Goal: Transaction & Acquisition: Purchase product/service

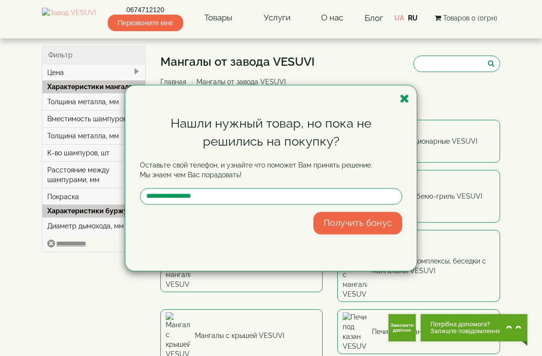
click at [409, 104] on icon "button" at bounding box center [405, 99] width 10 height 12
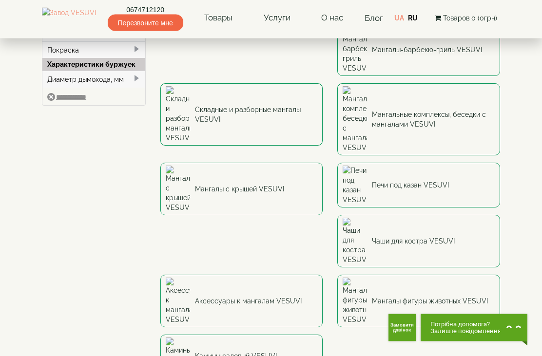
scroll to position [147, 0]
click at [166, 338] on img at bounding box center [178, 356] width 24 height 37
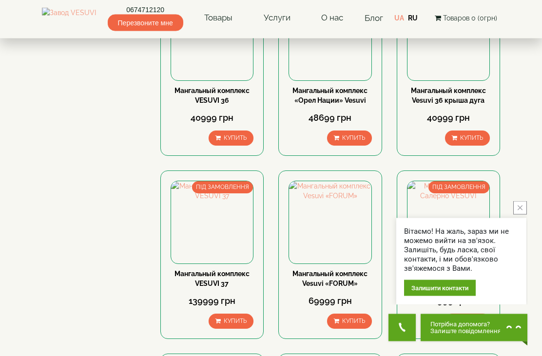
scroll to position [173, 0]
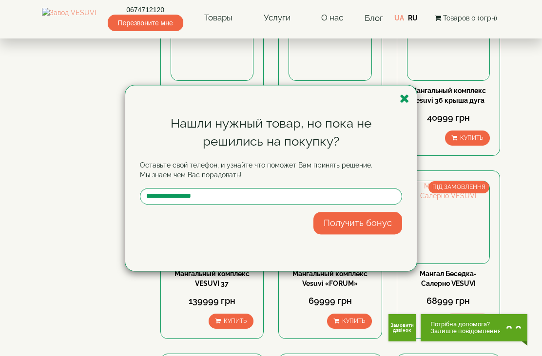
click at [407, 98] on icon "button" at bounding box center [405, 99] width 10 height 12
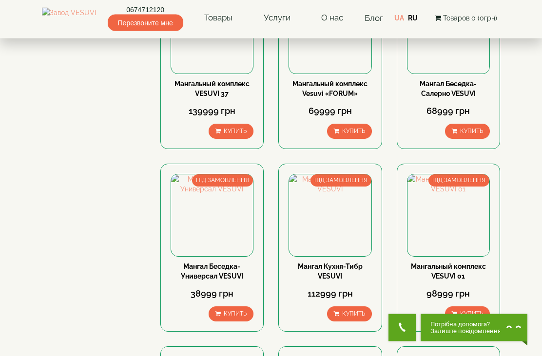
scroll to position [352, 0]
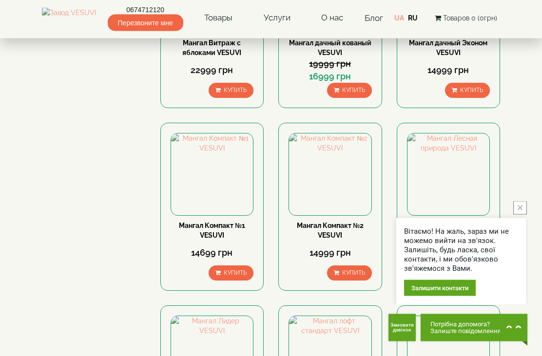
scroll to position [361, 0]
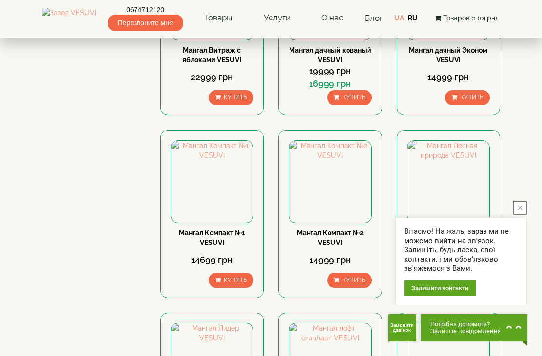
click at [522, 208] on button "close button" at bounding box center [520, 208] width 14 height 14
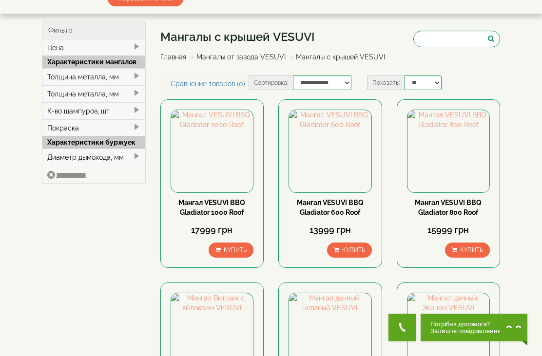
scroll to position [26, 0]
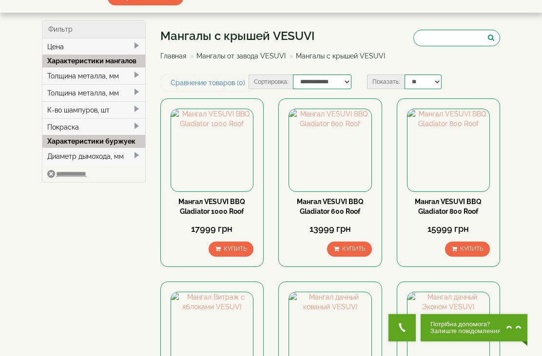
click at [193, 212] on link "Мангал VESUVI BBQ Gladiator 1000 Roof" at bounding box center [211, 207] width 67 height 18
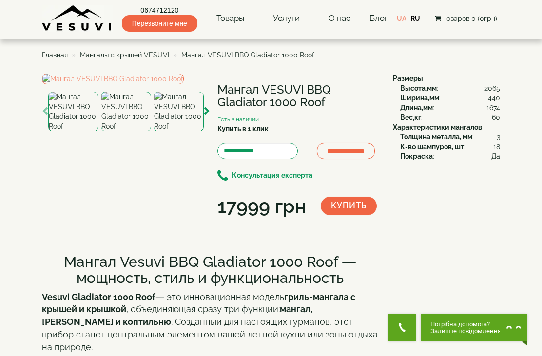
scroll to position [2, 0]
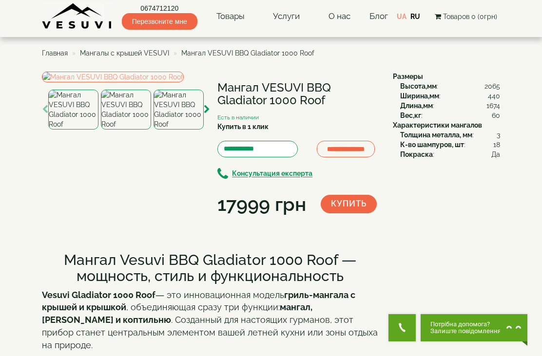
click at [87, 82] on img at bounding box center [113, 77] width 142 height 11
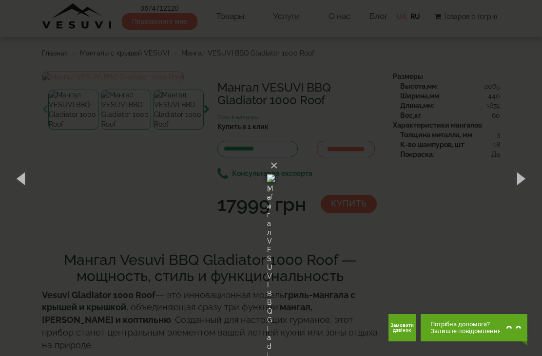
click at [278, 155] on button "×" at bounding box center [274, 165] width 8 height 21
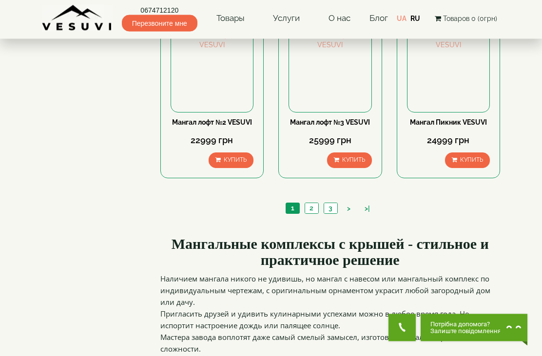
scroll to position [838, 0]
click at [314, 209] on link "2" at bounding box center [312, 208] width 14 height 10
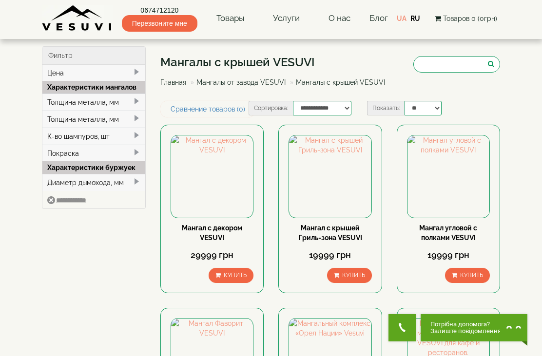
type input "*****"
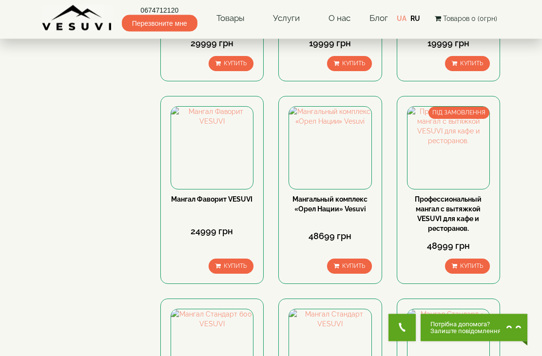
scroll to position [212, 0]
click at [467, 211] on link "Профессиональный мангал с вытяжкой VESUVI для кафе и ресторанов." at bounding box center [448, 213] width 67 height 37
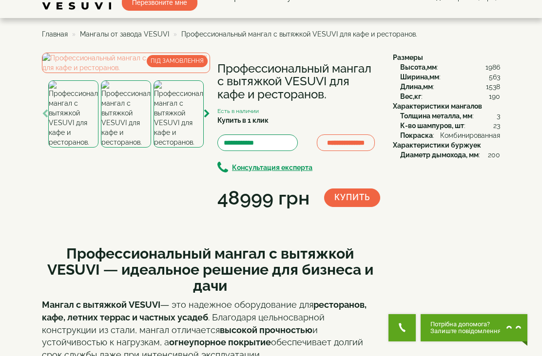
scroll to position [20, 0]
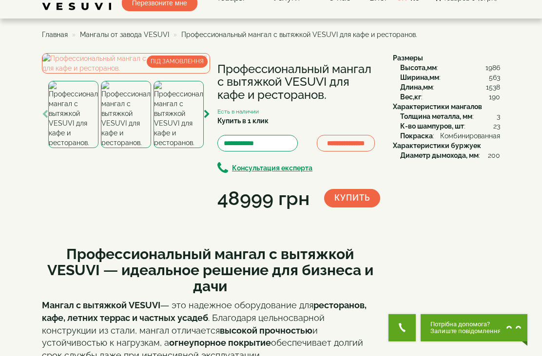
click at [84, 74] on img at bounding box center [126, 63] width 168 height 20
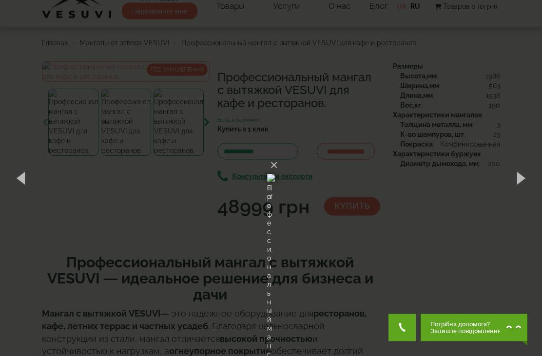
scroll to position [0, 0]
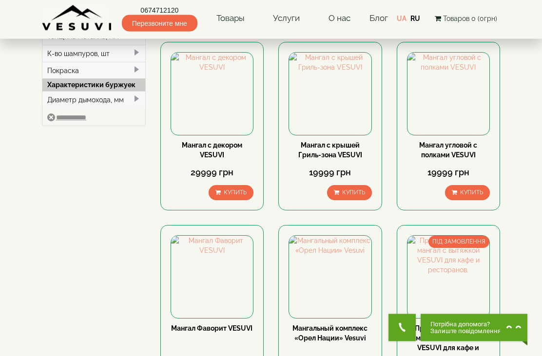
scroll to position [83, 0]
click at [461, 153] on link "Мангал угловой с полками VESUVI" at bounding box center [448, 150] width 58 height 18
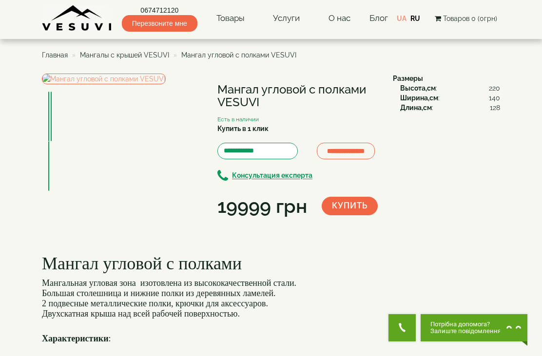
click at [78, 84] on img at bounding box center [104, 79] width 124 height 11
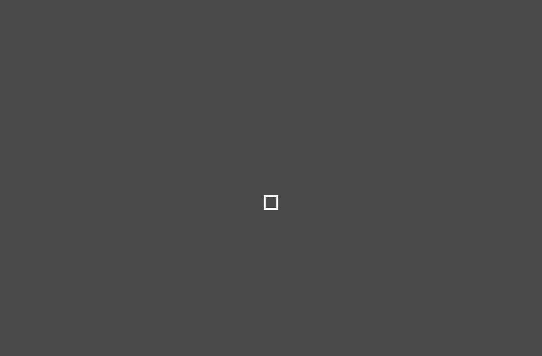
select select
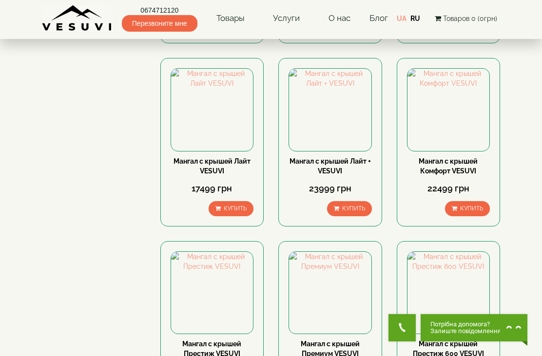
scroll to position [587, 0]
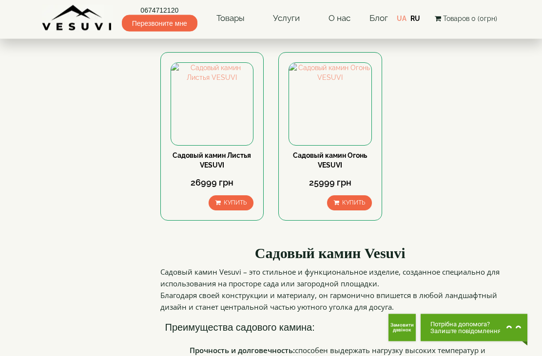
scroll to position [256, 0]
click at [337, 157] on link "Садовый камин Огонь VESUVI" at bounding box center [330, 161] width 74 height 18
